Goal: Complete application form

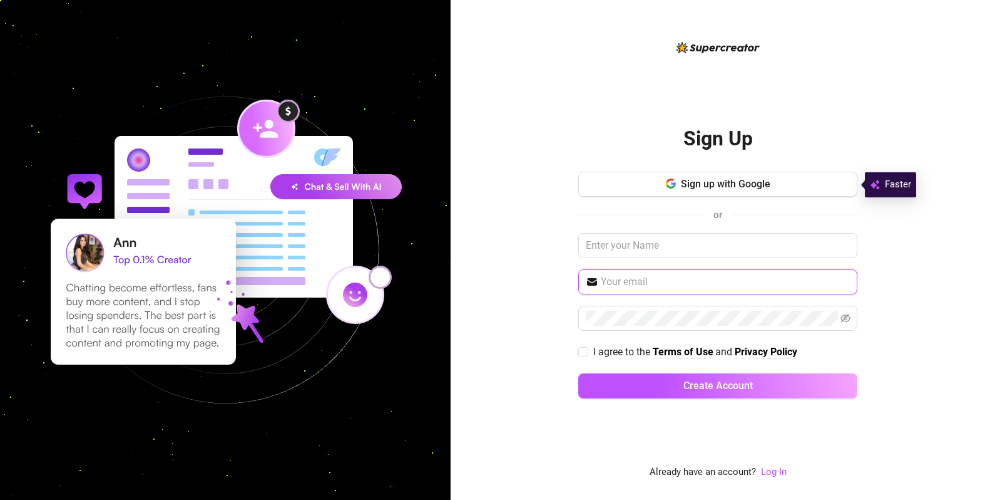
click at [672, 285] on input "text" at bounding box center [725, 281] width 249 height 15
click at [665, 280] on input "text" at bounding box center [725, 281] width 249 height 15
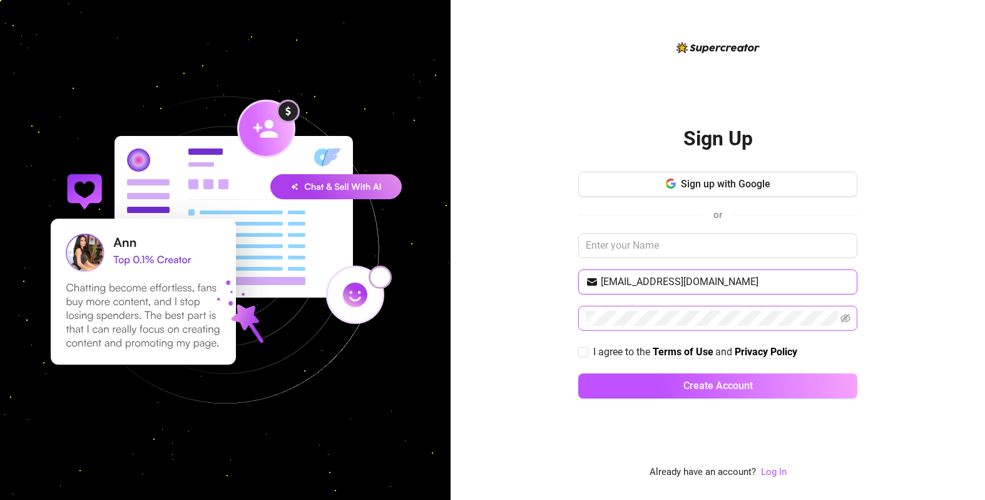
type input "[EMAIL_ADDRESS][DOMAIN_NAME]"
click at [845, 320] on icon "eye-invisible" at bounding box center [846, 318] width 10 height 9
click at [683, 327] on span at bounding box center [718, 318] width 279 height 25
